Goal: Check status: Check status

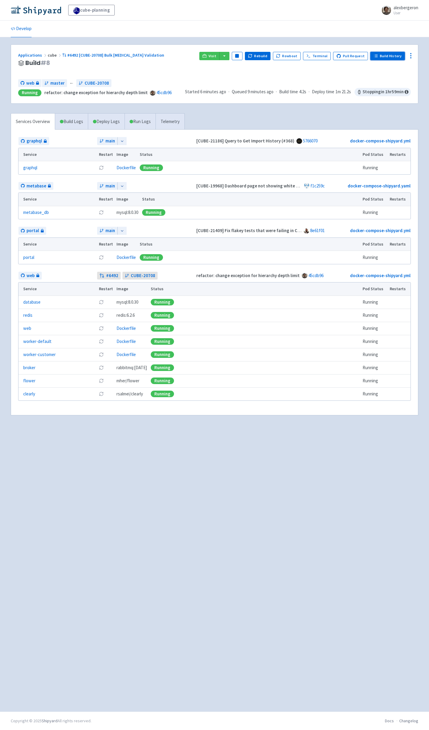
click at [388, 56] on link "Build History" at bounding box center [387, 56] width 35 height 8
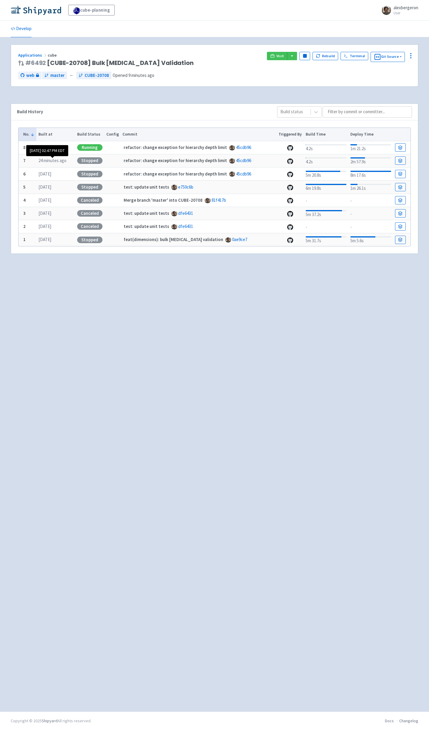
click at [57, 162] on time "24 minutes ago" at bounding box center [52, 161] width 28 height 6
click at [403, 163] on link at bounding box center [400, 160] width 11 height 8
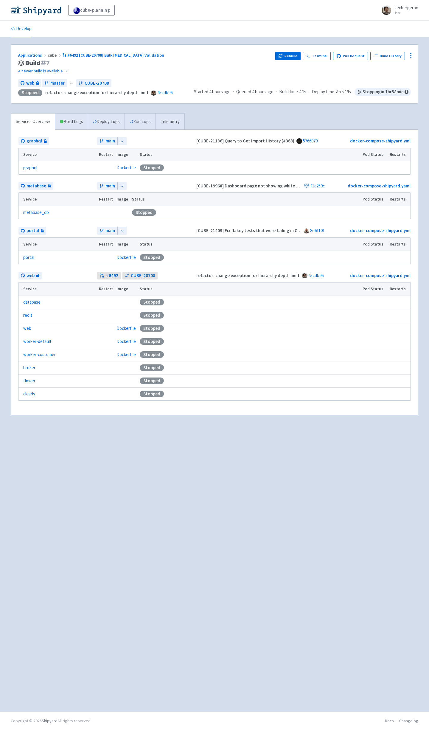
click at [147, 124] on link "Run Logs" at bounding box center [139, 121] width 31 height 16
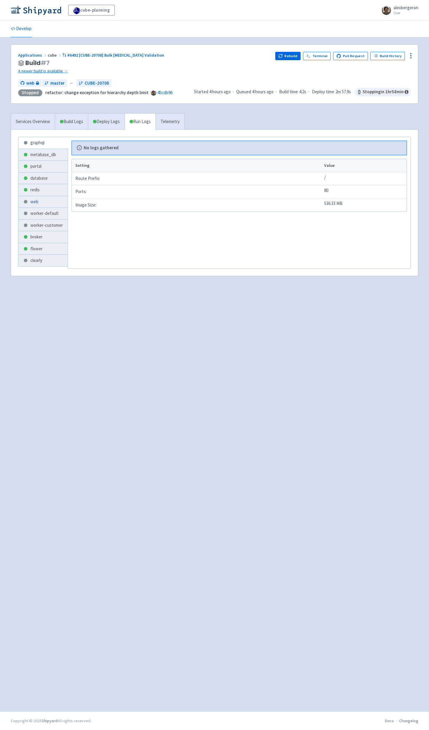
click at [39, 203] on link "web" at bounding box center [42, 202] width 49 height 12
click at [46, 194] on link "redis" at bounding box center [42, 190] width 49 height 12
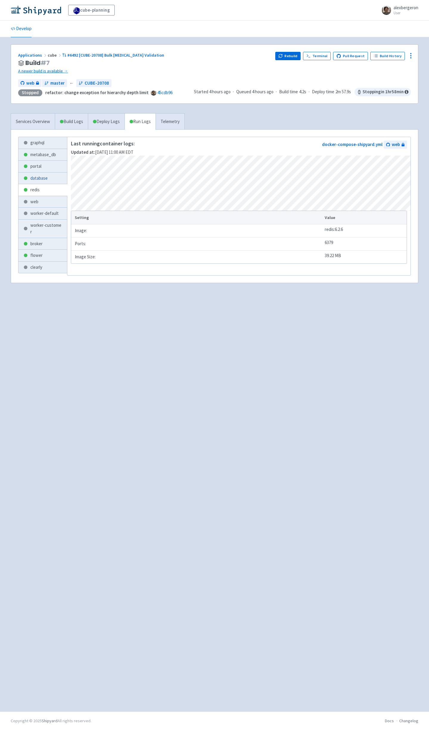
click at [33, 175] on link "database" at bounding box center [42, 178] width 49 height 12
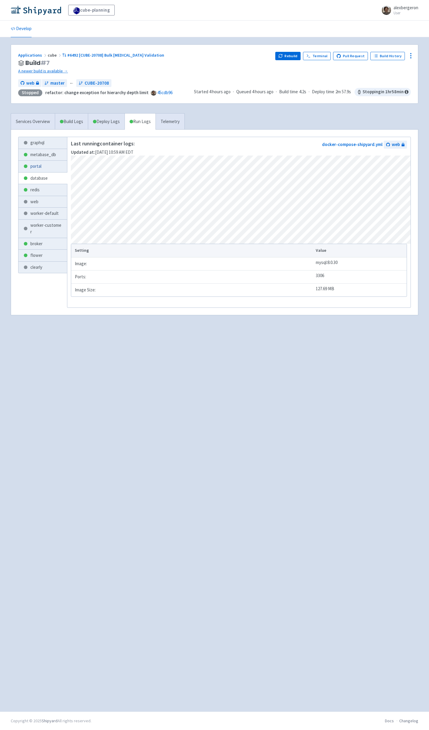
click at [37, 169] on link "portal" at bounding box center [42, 167] width 49 height 12
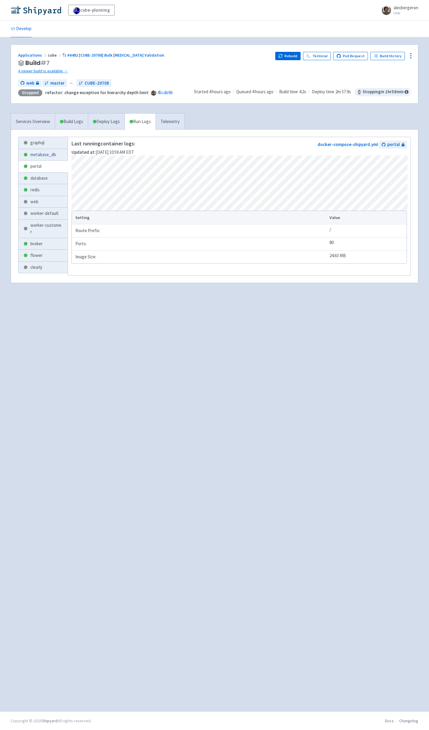
click at [44, 151] on link "metabase_db" at bounding box center [42, 155] width 49 height 12
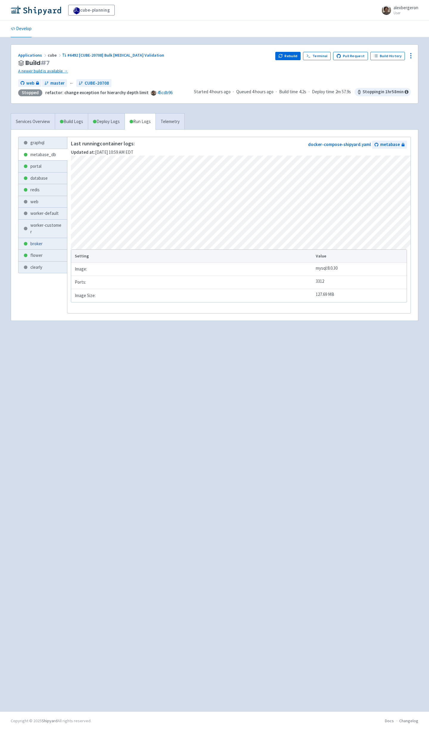
click at [46, 250] on link "broker" at bounding box center [42, 244] width 49 height 12
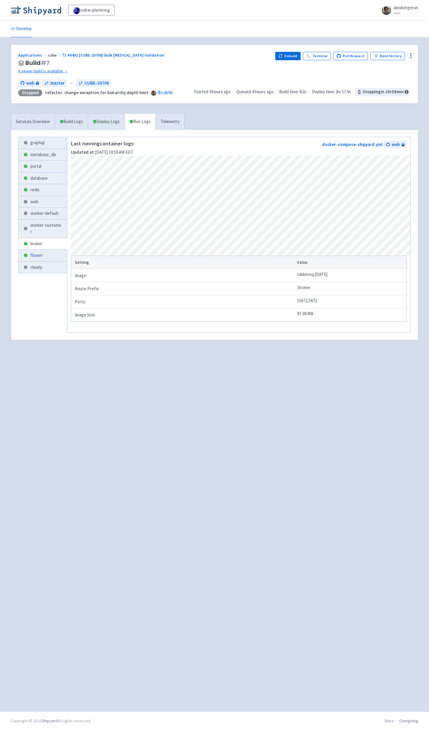
click at [43, 261] on link "flower" at bounding box center [42, 256] width 49 height 12
click at [173, 115] on link "Telemetry" at bounding box center [169, 121] width 29 height 16
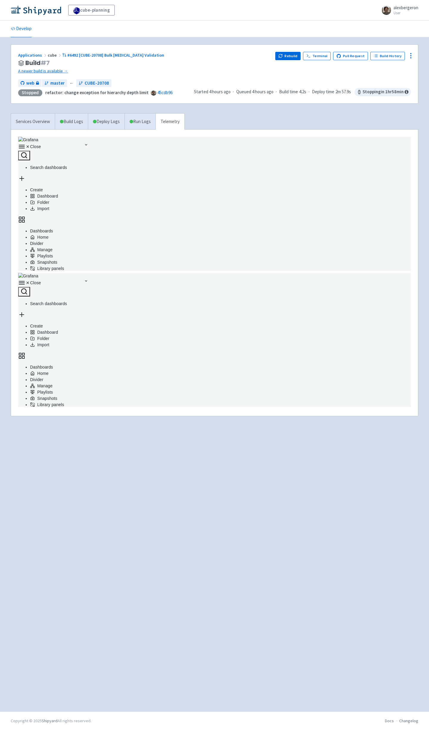
scroll to position [134, 393]
click at [110, 54] on link "#6492 [CUBE-20708] Bulk [MEDICAL_DATA] Validation" at bounding box center [113, 54] width 103 height 5
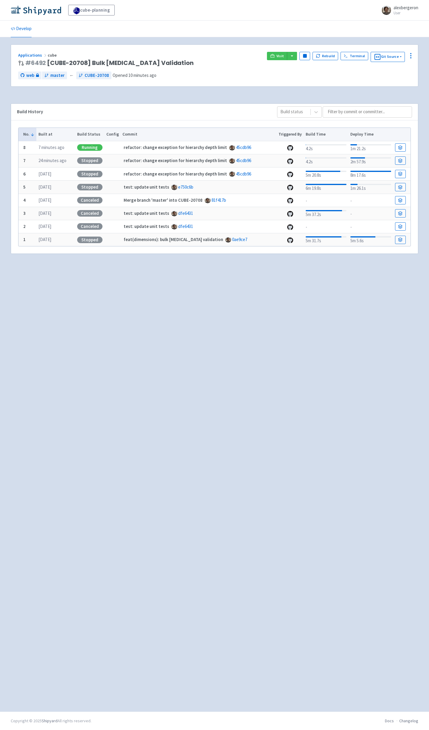
click at [85, 162] on div "Stopped" at bounding box center [89, 160] width 25 height 7
click at [396, 161] on link at bounding box center [400, 160] width 11 height 8
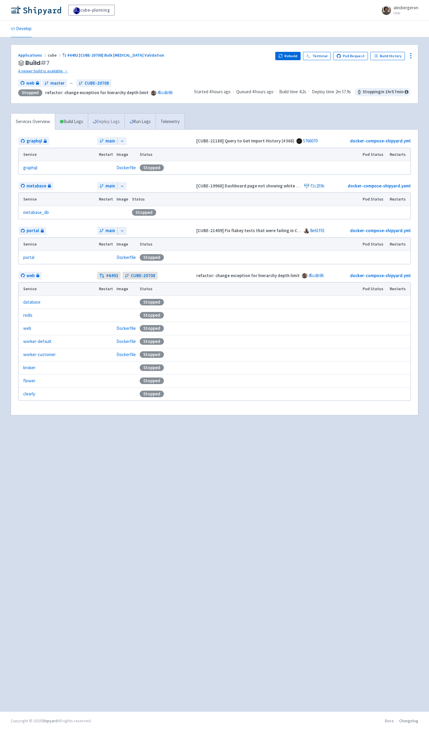
click at [112, 124] on link "Deploy Logs" at bounding box center [106, 121] width 37 height 16
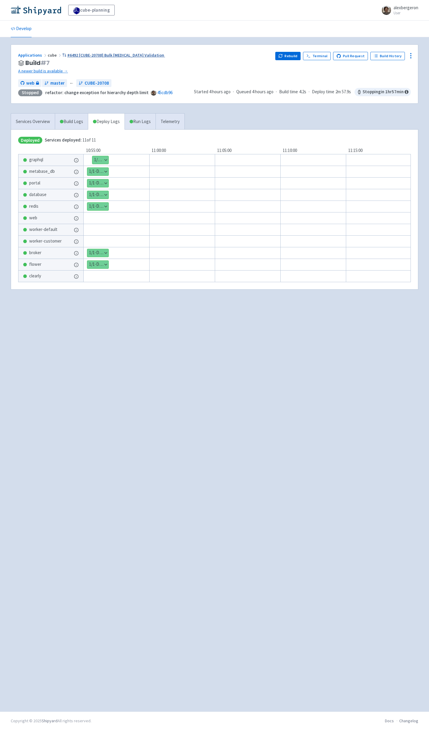
click at [83, 54] on link "#6492 [CUBE-20708] Bulk Reparenting Validation" at bounding box center [113, 54] width 103 height 5
click at [86, 55] on link "#6492 [CUBE-20708] Bulk [MEDICAL_DATA] Validation" at bounding box center [113, 54] width 103 height 5
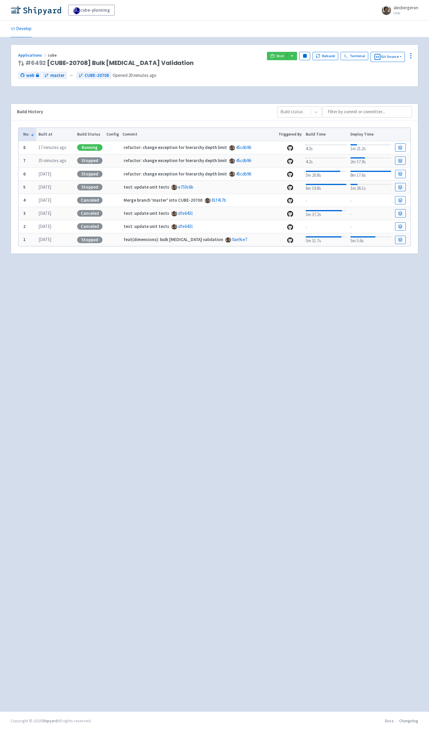
click at [198, 357] on div "Applications cube # 6492 [CUBE-20708] Bulk [MEDICAL_DATA] Validation Visit Paus…" at bounding box center [214, 374] width 407 height 660
click at [401, 144] on link at bounding box center [400, 147] width 11 height 8
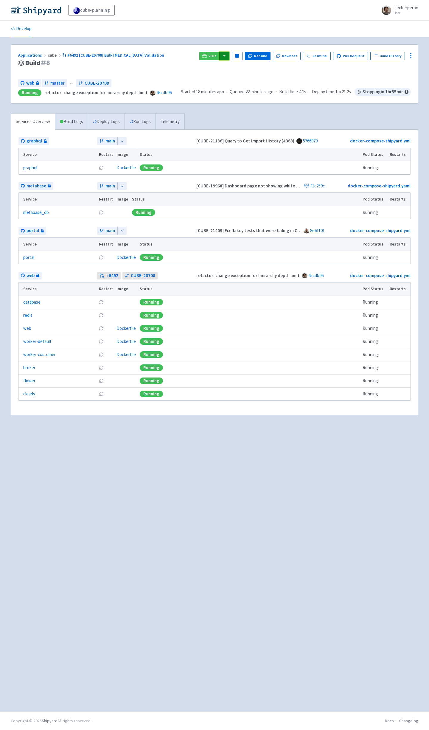
click at [229, 54] on button "button" at bounding box center [224, 56] width 10 height 8
click at [253, 105] on link "web (flower)" at bounding box center [242, 104] width 46 height 9
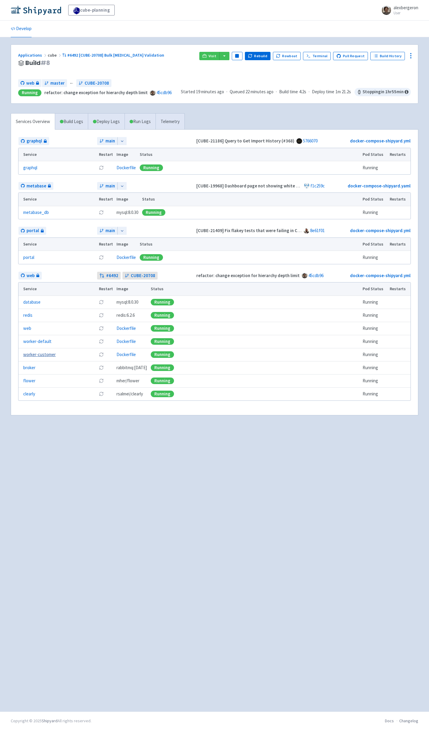
click at [40, 353] on link "worker-customer" at bounding box center [39, 354] width 32 height 7
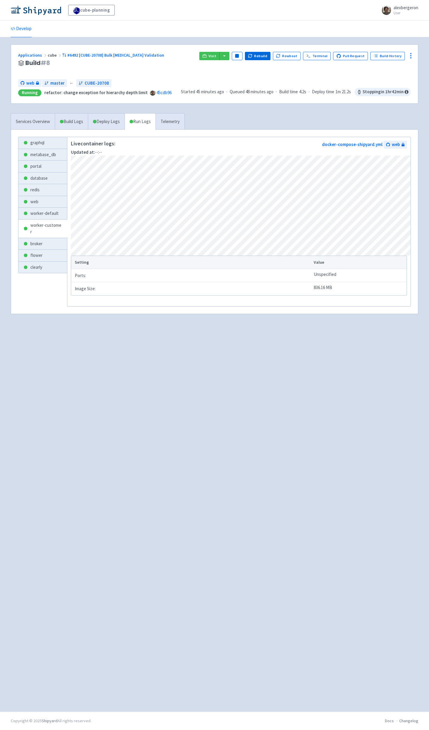
click at [80, 50] on div "Applications cube #6492 [CUBE-20708] Bulk Reparenting Validation Build # 8 Visi…" at bounding box center [214, 74] width 407 height 59
click at [80, 53] on link "#6492 [CUBE-20708] Bulk [MEDICAL_DATA] Validation" at bounding box center [113, 54] width 103 height 5
click at [216, 53] on link "Visit" at bounding box center [209, 56] width 20 height 8
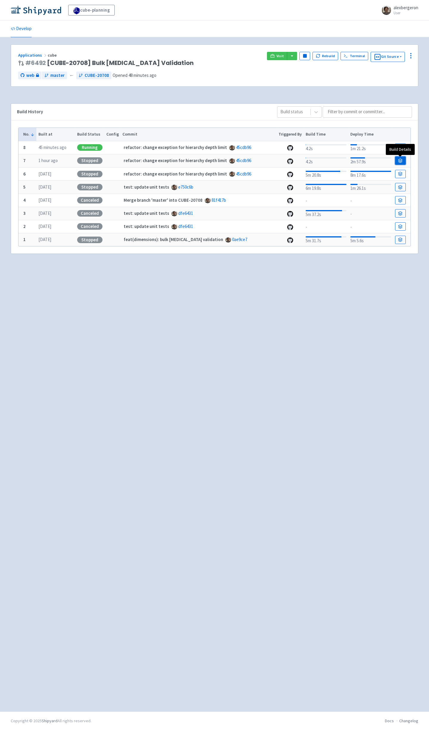
click at [400, 162] on icon at bounding box center [400, 160] width 4 height 4
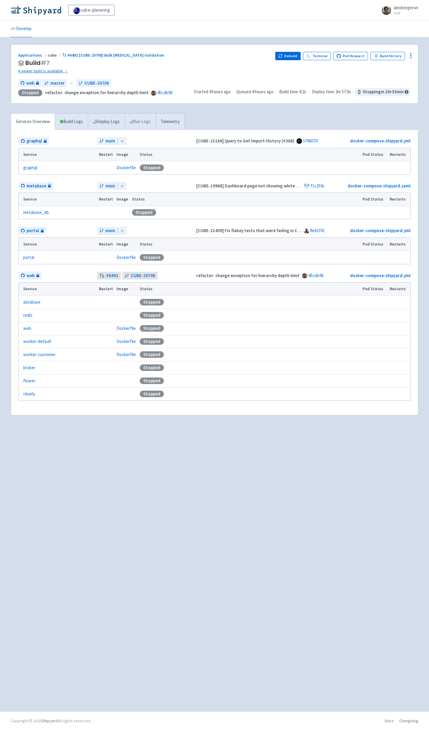
click at [148, 122] on link "Run Logs" at bounding box center [139, 121] width 31 height 16
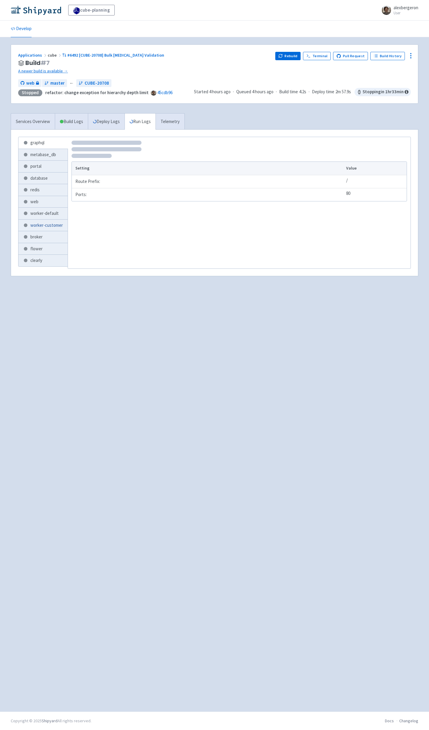
click at [42, 225] on link "worker-customer" at bounding box center [42, 226] width 49 height 12
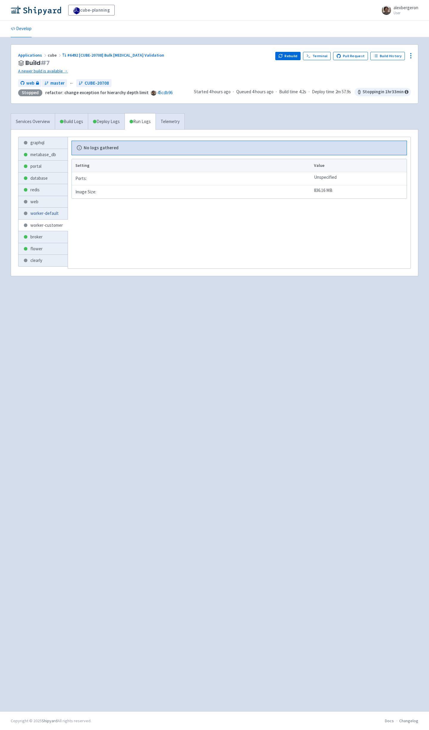
click at [41, 211] on link "worker-default" at bounding box center [42, 214] width 49 height 12
click at [36, 241] on link "broker" at bounding box center [42, 237] width 49 height 12
